Goal: Task Accomplishment & Management: Use online tool/utility

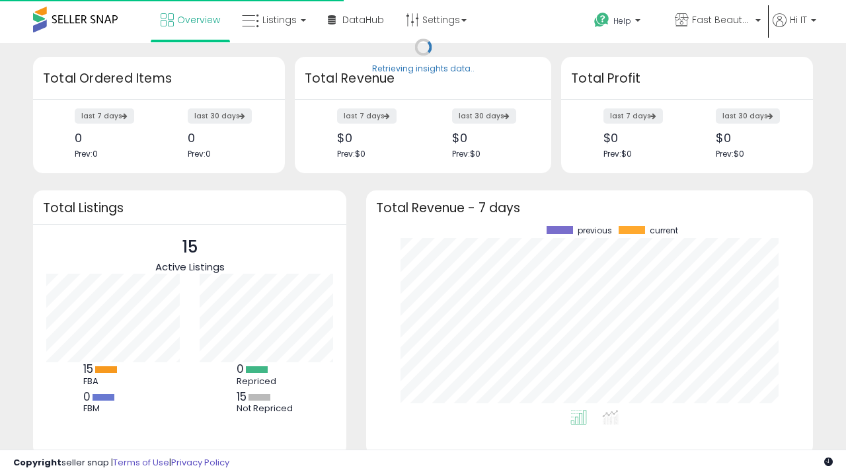
scroll to position [184, 421]
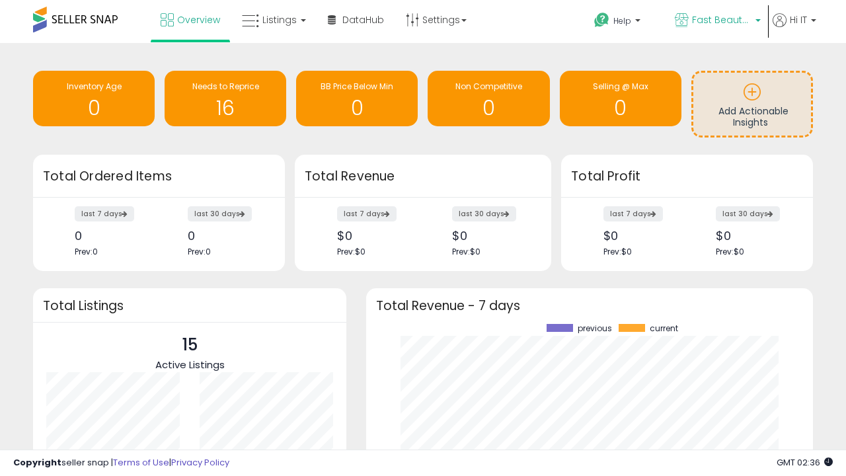
click at [717, 21] on span "Fast Beauty ([GEOGRAPHIC_DATA])" at bounding box center [722, 19] width 60 height 13
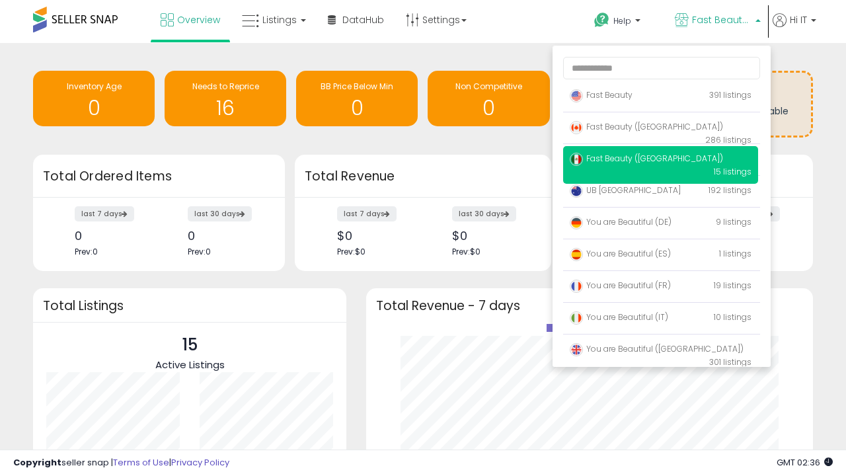
click at [661, 351] on span "You are Beautiful ([GEOGRAPHIC_DATA])" at bounding box center [657, 348] width 174 height 11
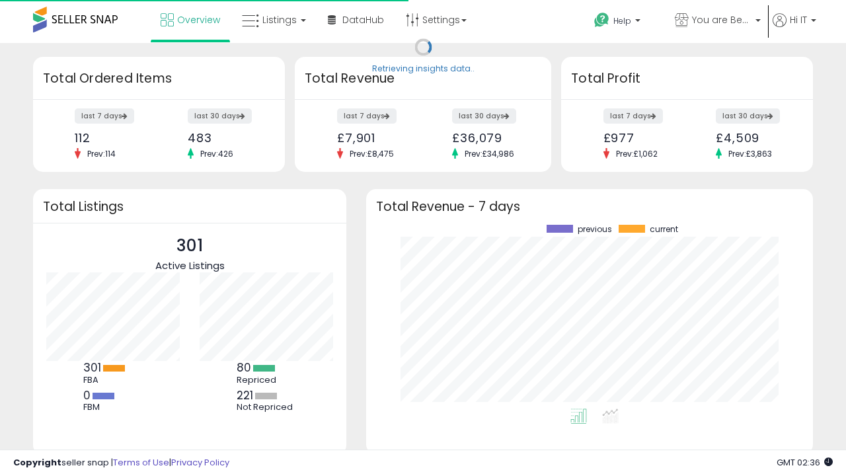
scroll to position [184, 421]
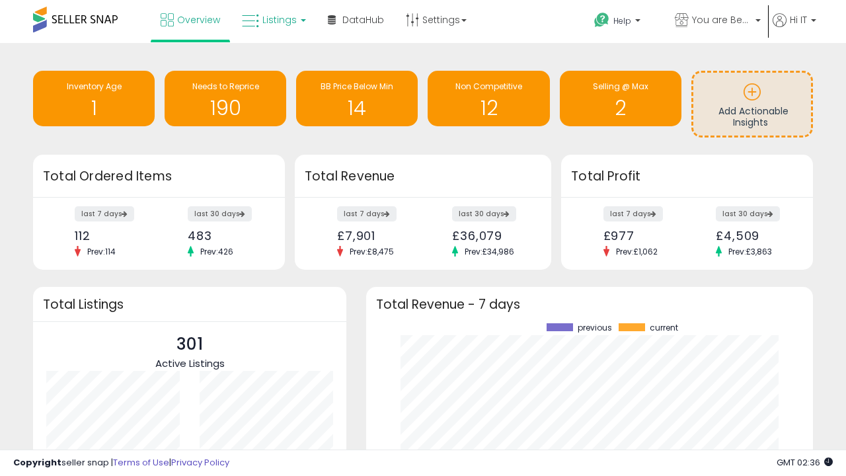
click at [272, 20] on span "Listings" at bounding box center [280, 19] width 34 height 13
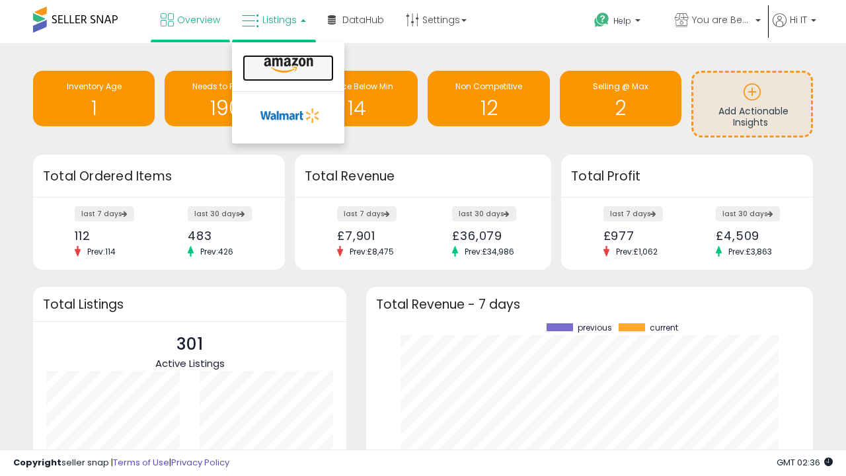
click at [287, 65] on icon at bounding box center [289, 65] width 58 height 17
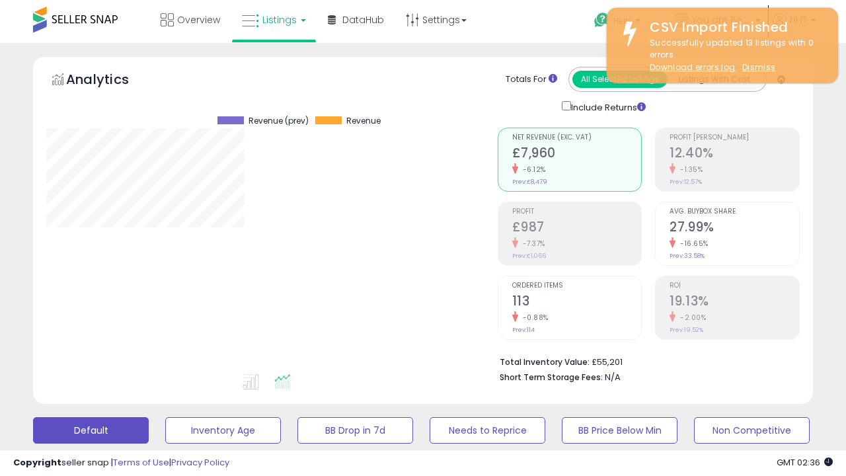
scroll to position [271, 451]
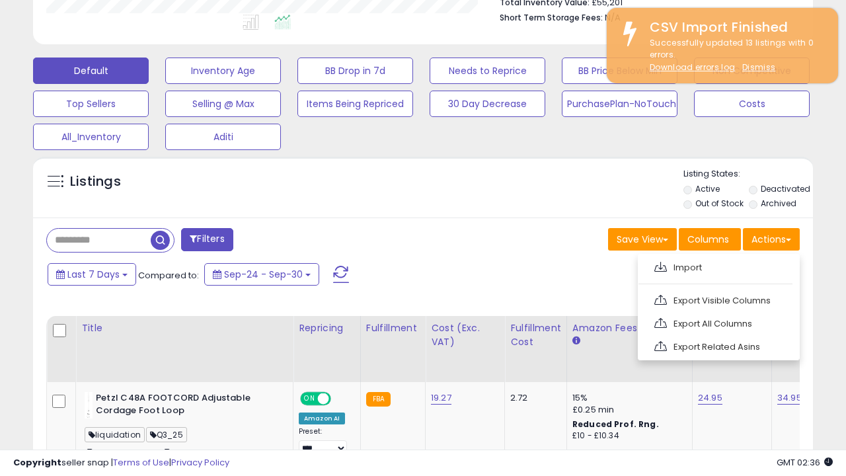
click at [661, 265] on span at bounding box center [661, 267] width 13 height 10
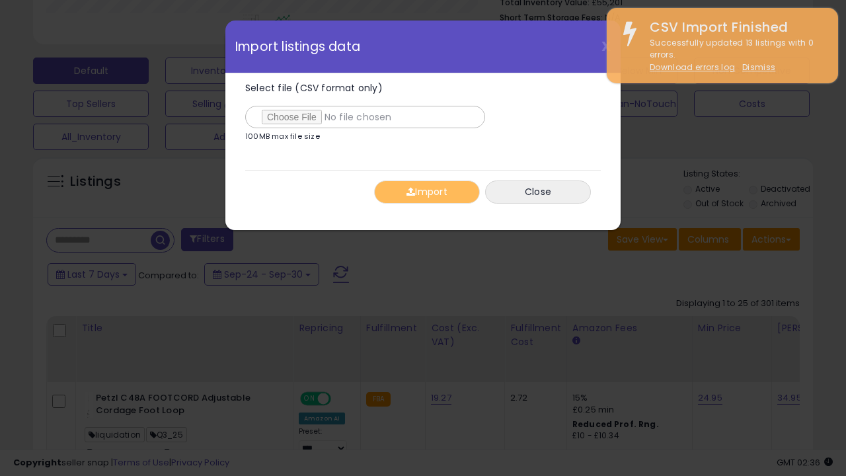
type input "**********"
click at [427, 192] on button "Import" at bounding box center [427, 192] width 106 height 23
